Goal: Information Seeking & Learning: Understand process/instructions

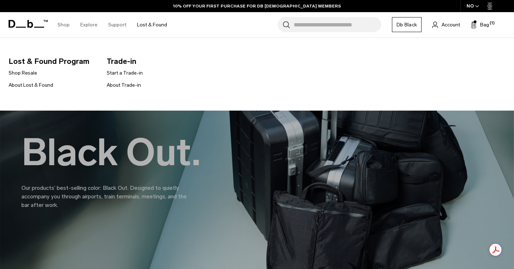
click at [143, 24] on link "Lost & Found" at bounding box center [152, 24] width 30 height 25
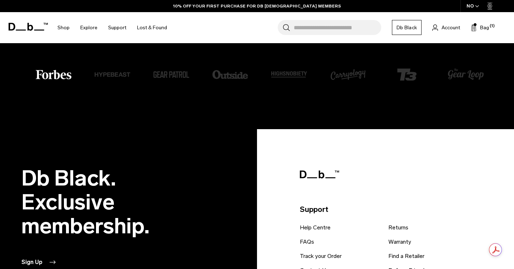
scroll to position [1761, 0]
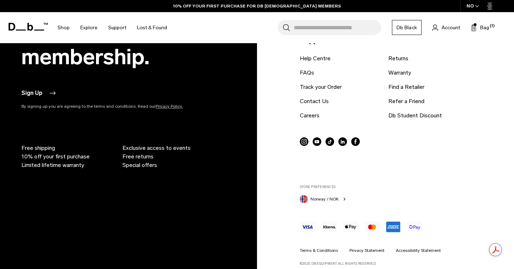
scroll to position [1761, 0]
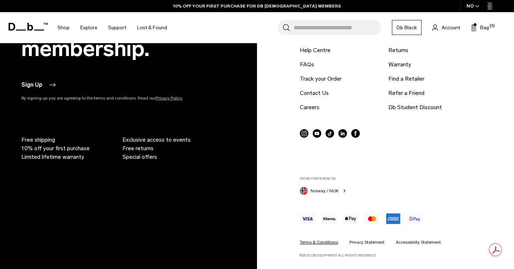
click at [325, 244] on link "Terms & Conditions" at bounding box center [319, 242] width 38 height 6
